Goal: Transaction & Acquisition: Download file/media

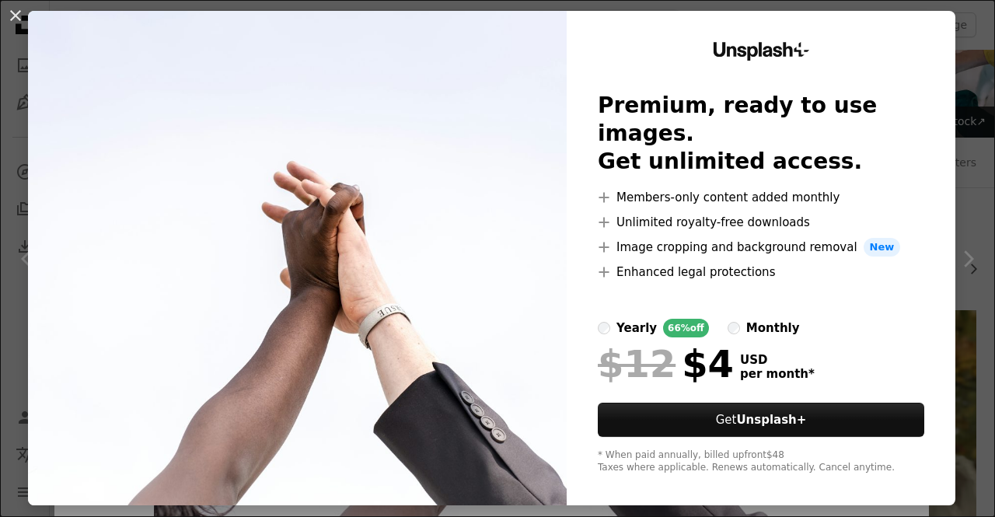
scroll to position [29, 0]
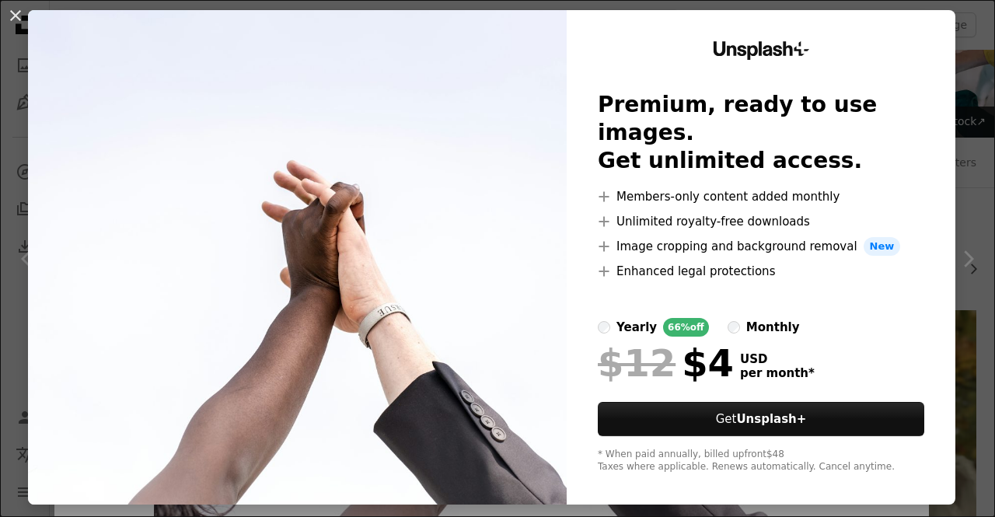
click at [0, 205] on div "An X shape Unsplash+ Premium, ready to use images. Get unlimited access. A plus…" at bounding box center [497, 258] width 995 height 517
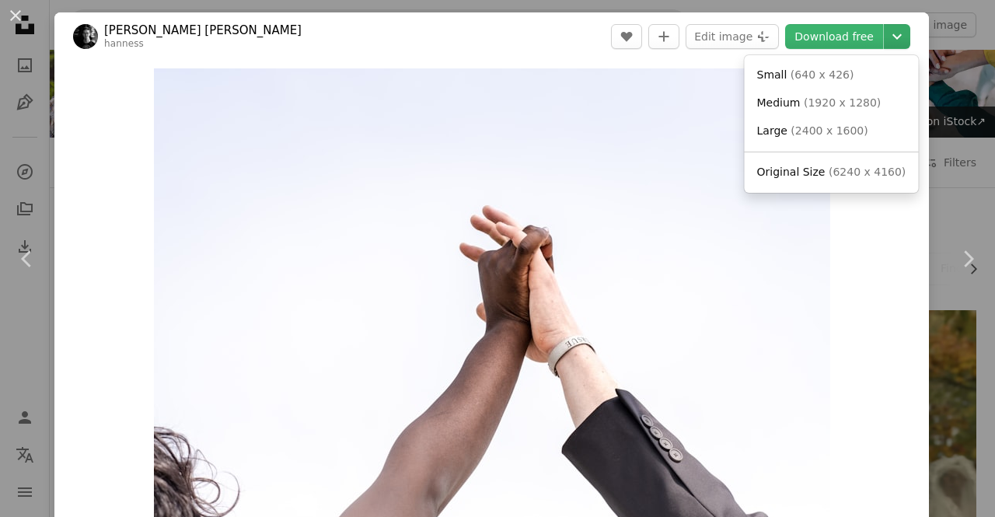
click at [885, 36] on icon "Chevron down" at bounding box center [897, 36] width 25 height 19
click at [813, 171] on span "Original Size" at bounding box center [791, 172] width 68 height 12
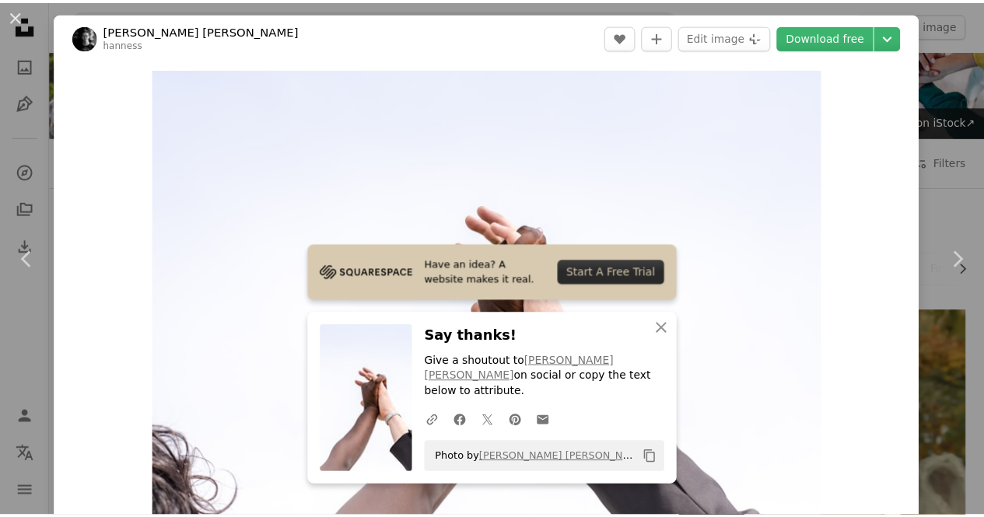
scroll to position [233, 0]
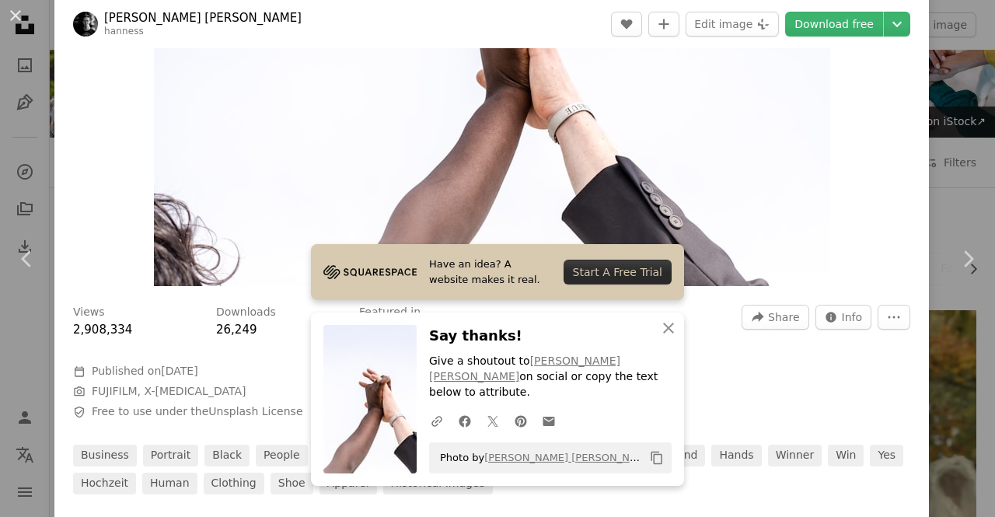
click at [9, 102] on div "An X shape Chevron left Chevron right Have an idea? A website makes it real. St…" at bounding box center [497, 258] width 995 height 517
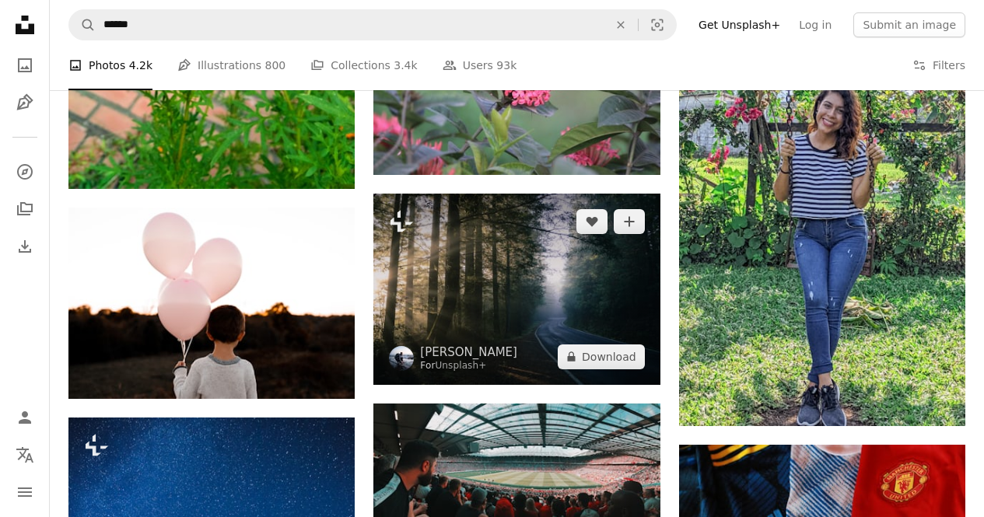
scroll to position [2955, 0]
